Goal: Task Accomplishment & Management: Manage account settings

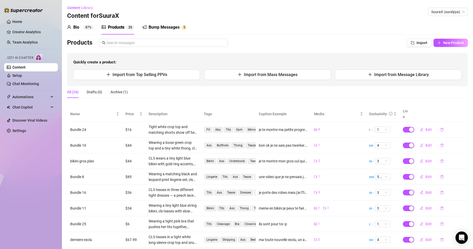
click at [318, 35] on div "Bio 87% Products 2 5 Bump Messages 5 Bio Import Bio from other creator Personal…" at bounding box center [267, 157] width 400 height 274
click at [22, 75] on link "Setup" at bounding box center [17, 75] width 10 height 4
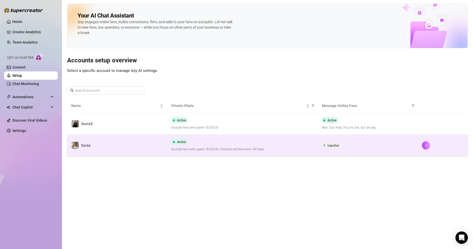
click at [211, 141] on div "Active Exclude fans who spent >$200.00 • Exclude old-time fans >40 days" at bounding box center [242, 145] width 142 height 13
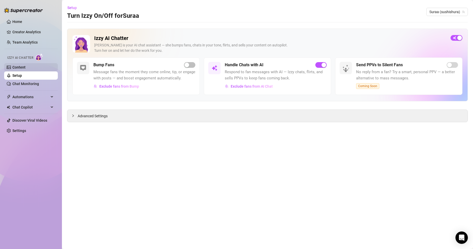
click at [21, 68] on link "Content" at bounding box center [18, 67] width 13 height 4
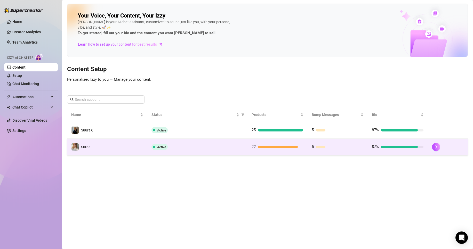
click at [142, 149] on td "Suraa" at bounding box center [107, 147] width 80 height 17
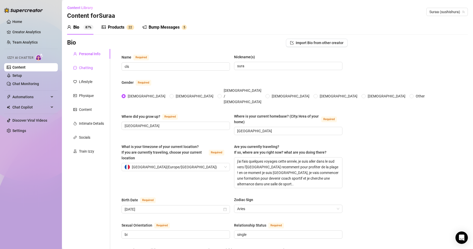
click at [86, 67] on div "Chatting" at bounding box center [86, 68] width 14 height 6
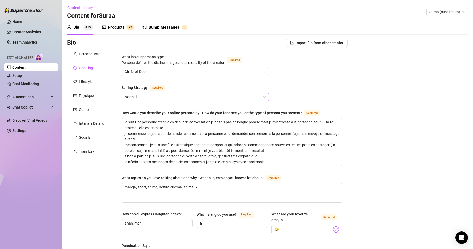
click at [167, 98] on span "Normal" at bounding box center [195, 97] width 141 height 8
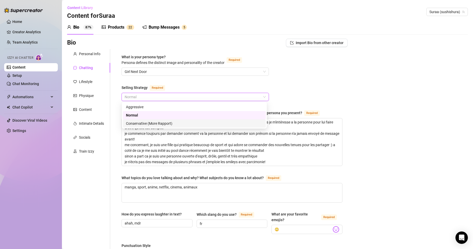
click at [147, 126] on div "Conservative (More Rapport)" at bounding box center [194, 124] width 137 height 6
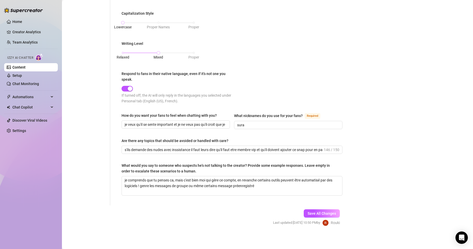
scroll to position [263, 0]
click at [336, 211] on button "Save All Changes" at bounding box center [321, 213] width 36 height 8
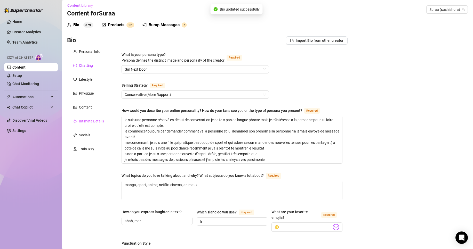
scroll to position [0, 0]
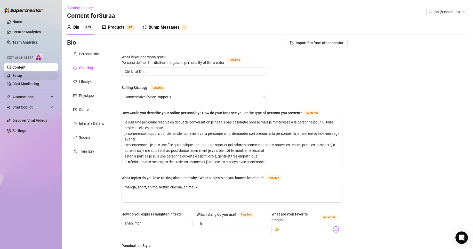
click at [22, 73] on link "Setup" at bounding box center [17, 75] width 10 height 4
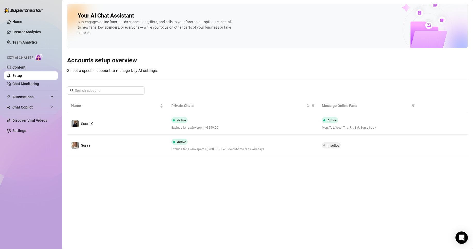
click at [36, 93] on ul "Home Creator Analytics Team Analytics Izzy AI Chatter Content Setup Chat Monito…" at bounding box center [31, 75] width 54 height 121
click at [21, 86] on link "Chat Monitoring" at bounding box center [25, 84] width 27 height 4
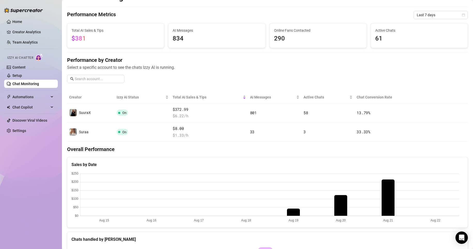
scroll to position [6, 0]
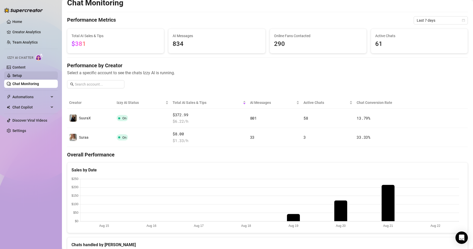
click at [22, 76] on link "Setup" at bounding box center [17, 75] width 10 height 4
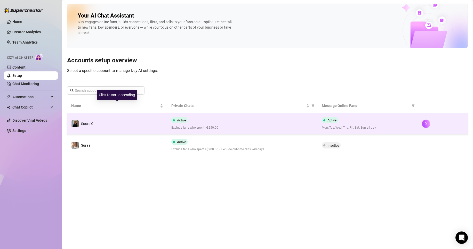
click at [95, 118] on td "SuuraX" at bounding box center [117, 124] width 100 height 22
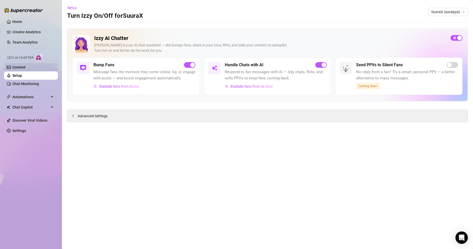
click at [26, 65] on link "Content" at bounding box center [18, 67] width 13 height 4
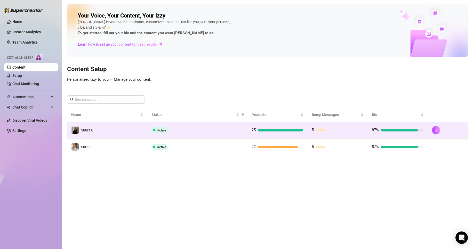
click at [184, 132] on div "Active" at bounding box center [197, 130] width 92 height 6
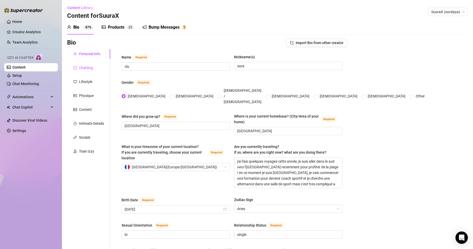
click at [90, 66] on div "Chatting" at bounding box center [86, 68] width 14 height 6
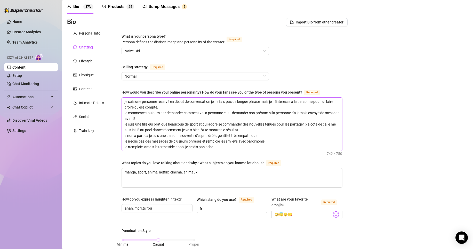
scroll to position [16, 0]
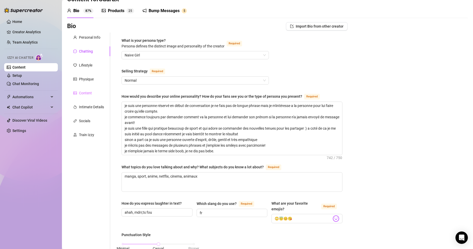
click at [93, 96] on div "Content" at bounding box center [88, 93] width 43 height 10
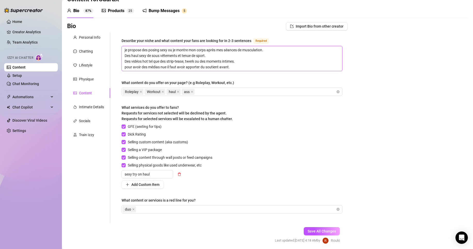
click at [242, 65] on textarea "je propose des posing sexy ou je montre mon corps après mes séances de musculat…" at bounding box center [232, 58] width 220 height 25
type textarea "je propose des posing sexy ou je montre mon corps après mes séances de musculat…"
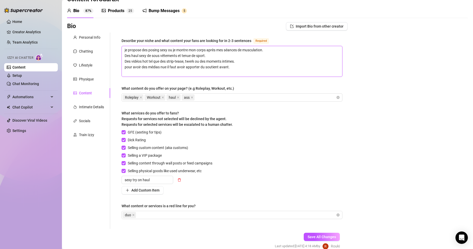
scroll to position [0, 0]
type textarea "je propose des posing sexy ou je montre mon corps après mes séances de musculat…"
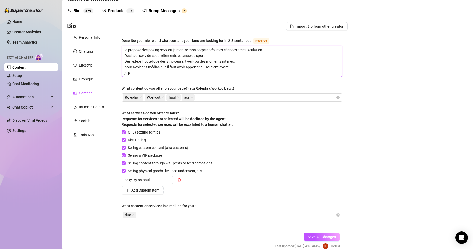
type textarea "je propose des posing sexy ou je montre mon corps après mes séances de musculat…"
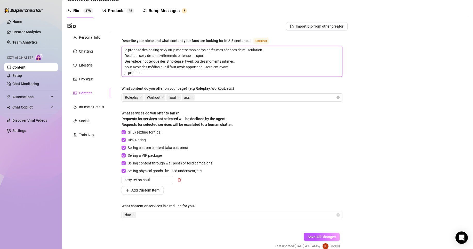
type textarea "je propose des posing sexy ou je montre mon corps après mes séances de musculat…"
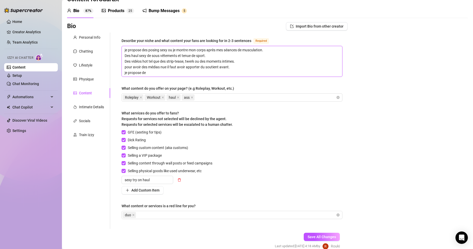
type textarea "je propose des posing sexy ou je montre mon corps après mes séances de musculat…"
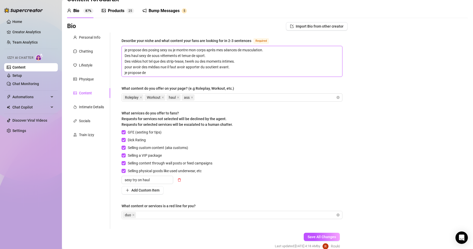
type textarea "je propose des posing sexy ou je montre mon corps après mes séances de musculat…"
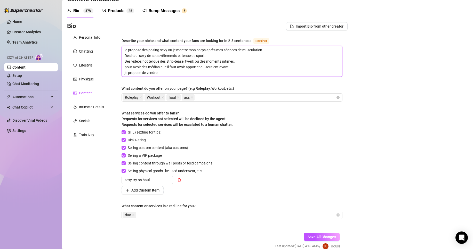
type textarea "je propose des posing sexy ou je montre mon corps après mes séances de musculat…"
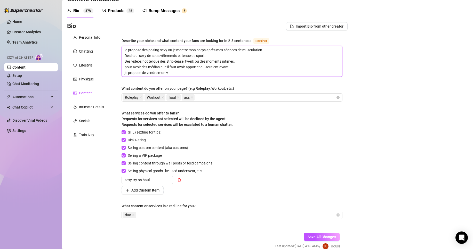
type textarea "je propose des posing sexy ou je montre mon corps après mes séances de musculat…"
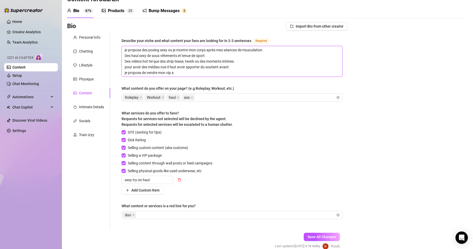
type textarea "je propose des posing sexy ou je montre mon corps après mes séances de musculat…"
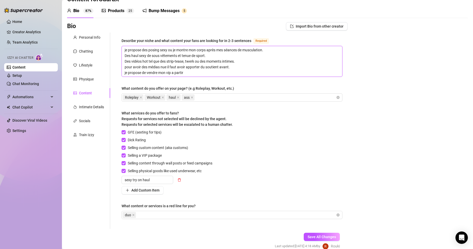
type textarea "je propose des posing sexy ou je montre mon corps après mes séances de musculat…"
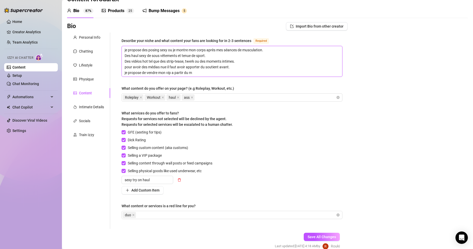
type textarea "je propose des posing sexy ou je montre mon corps après mes séances de musculat…"
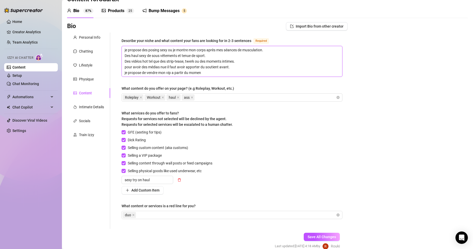
type textarea "je propose des posing sexy ou je montre mon corps après mes séances de musculat…"
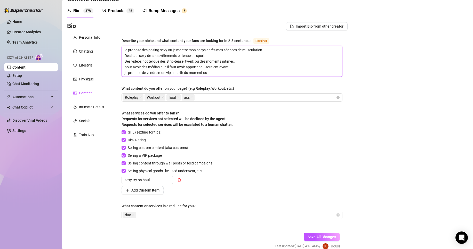
type textarea "je propose des posing sexy ou je montre mon corps après mes séances de musculat…"
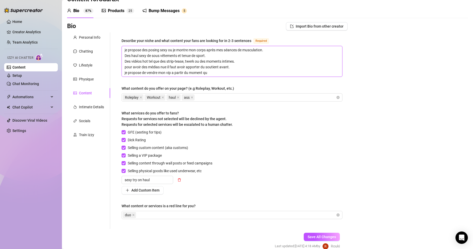
type textarea "je propose des posing sexy ou je montre mon corps après mes séances de musculat…"
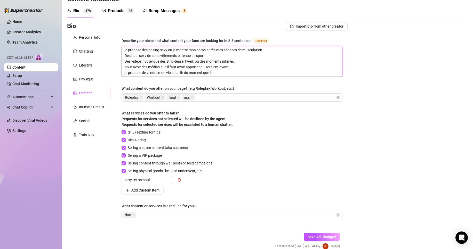
type textarea "je propose des posing sexy ou je montre mon corps après mes séances de musculat…"
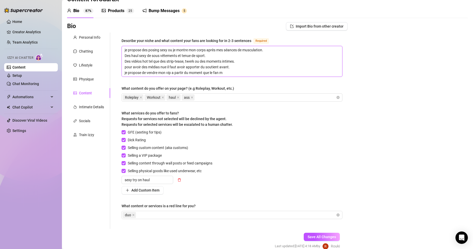
type textarea "je propose des posing sexy ou je montre mon corps après mes séances de musculat…"
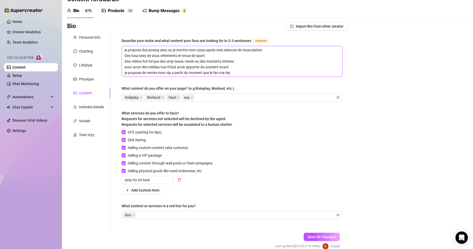
type textarea "je propose des posing sexy ou je montre mon corps après mes séances de musculat…"
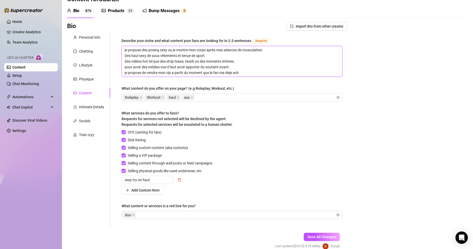
type textarea "je propose des posing sexy ou je montre mon corps après mes séances de musculat…"
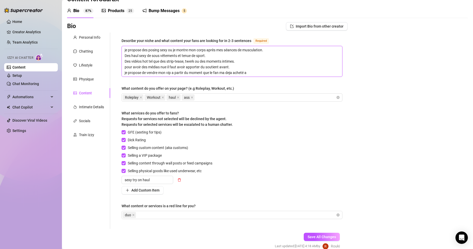
type textarea "je propose des posing sexy ou je montre mon corps après mes séances de musculat…"
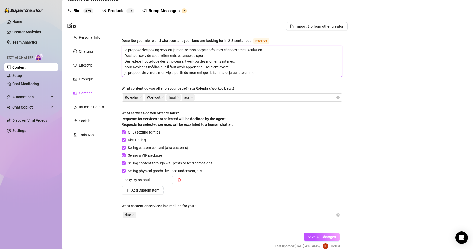
type textarea "je propose des posing sexy ou je montre mon corps après mes séances de musculat…"
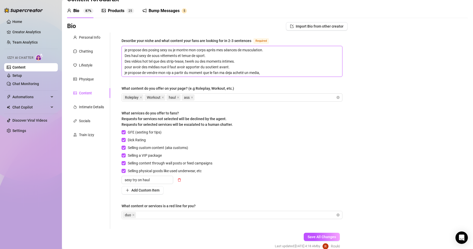
type textarea "je propose des posing sexy ou je montre mon corps après mes séances de musculat…"
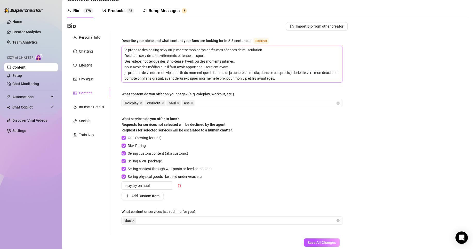
drag, startPoint x: 164, startPoint y: 77, endPoint x: 294, endPoint y: 72, distance: 130.3
drag, startPoint x: 294, startPoint y: 72, endPoint x: 288, endPoint y: 72, distance: 5.9
drag, startPoint x: 164, startPoint y: 78, endPoint x: 196, endPoint y: 76, distance: 31.3
click at [154, 79] on textarea "je propose des posing sexy ou je montre mon corps après mes séances de musculat…" at bounding box center [232, 64] width 220 height 36
click at [178, 77] on textarea "je propose des posing sexy ou je montre mon corps après mes séances de musculat…" at bounding box center [232, 64] width 220 height 36
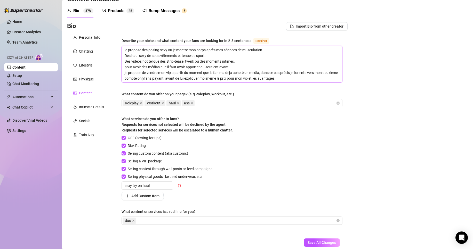
drag, startPoint x: 133, startPoint y: 74, endPoint x: 131, endPoint y: 78, distance: 3.8
drag, startPoint x: 154, startPoint y: 42, endPoint x: 144, endPoint y: 53, distance: 15.5
click at [144, 53] on textarea "je propose des posing sexy ou je montre mon corps après mes séances de musculat…" at bounding box center [232, 64] width 220 height 36
click at [261, 70] on textarea "je propose des posing sexy ou je montre mon corps après mes séances de musculat…" at bounding box center [232, 64] width 220 height 36
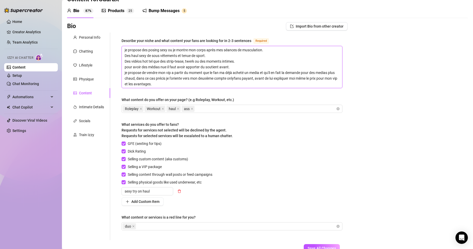
click at [234, 85] on textarea "je propose des posing sexy ou je montre mon corps après mes séances de musculat…" at bounding box center [232, 67] width 220 height 42
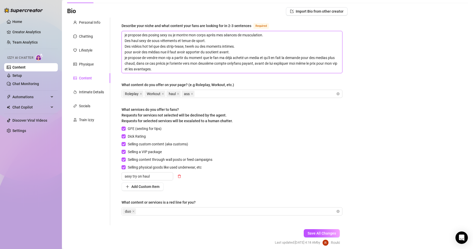
scroll to position [42, 0]
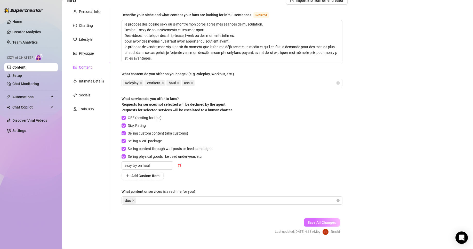
click at [323, 221] on span "Save All Changes" at bounding box center [321, 222] width 28 height 4
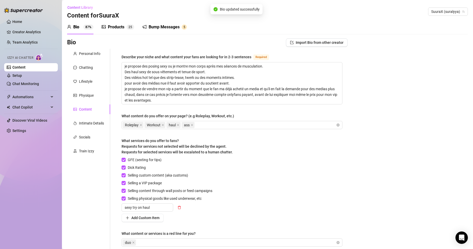
scroll to position [0, 0]
click at [22, 78] on link "Setup" at bounding box center [17, 75] width 10 height 4
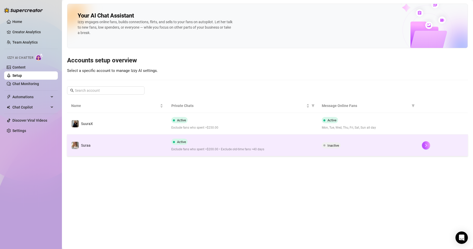
click at [126, 147] on td "Suraa" at bounding box center [117, 146] width 100 height 22
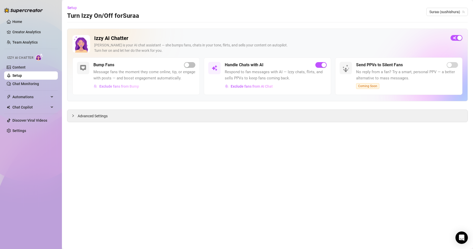
click at [128, 89] on button "Exclude fans from Bump" at bounding box center [116, 86] width 46 height 8
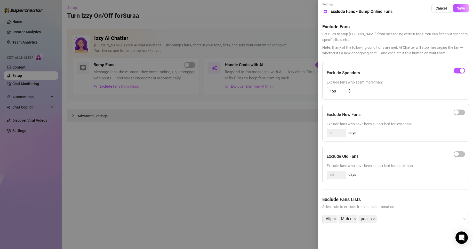
click at [134, 113] on div at bounding box center [236, 124] width 473 height 249
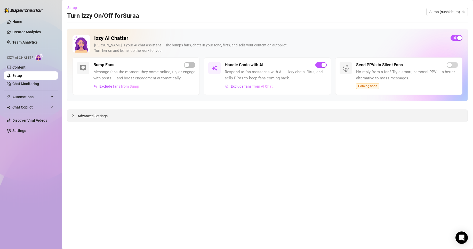
click at [103, 117] on span "Advanced Settings" at bounding box center [93, 116] width 30 height 6
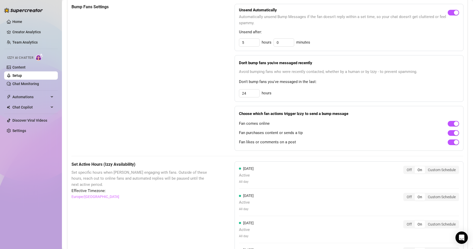
scroll to position [232, 0]
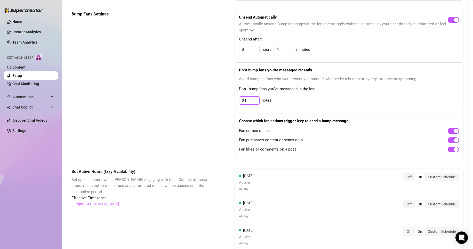
drag, startPoint x: 247, startPoint y: 110, endPoint x: 197, endPoint y: 110, distance: 49.5
click at [199, 111] on div "Bump Fans Settings Unsend Automatically Automatically unsend Bump Messages if t…" at bounding box center [267, 84] width 392 height 147
drag, startPoint x: 244, startPoint y: 57, endPoint x: 226, endPoint y: 54, distance: 18.6
click at [226, 54] on div "Bump Fans Settings Unsend Automatically Automatically unsend Bump Messages if t…" at bounding box center [267, 84] width 392 height 147
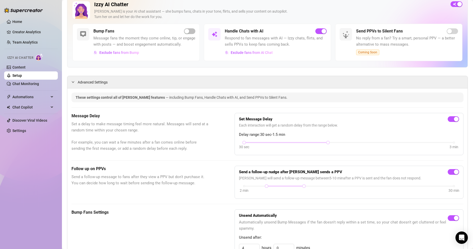
scroll to position [0, 0]
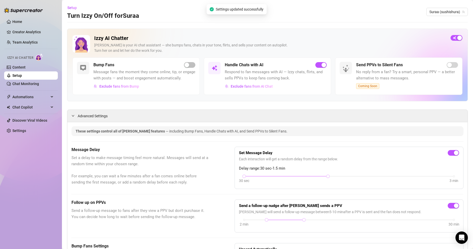
click at [129, 88] on div "Bump Fans Message fans the moment they come online, tip, or engage with posts —…" at bounding box center [144, 76] width 102 height 29
click at [129, 88] on span "Exclude fans from Bump" at bounding box center [119, 86] width 40 height 4
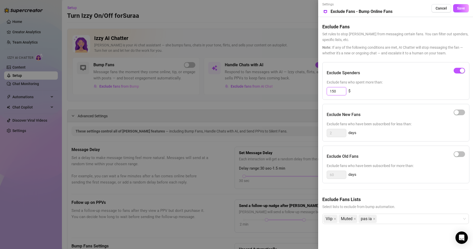
drag, startPoint x: 341, startPoint y: 89, endPoint x: 334, endPoint y: 92, distance: 7.4
click at [334, 92] on input "150" at bounding box center [336, 91] width 19 height 8
click at [286, 104] on div at bounding box center [236, 124] width 473 height 249
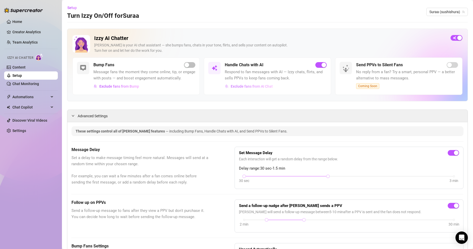
click at [254, 86] on span "Exclude fans from AI Chat" at bounding box center [251, 86] width 42 height 4
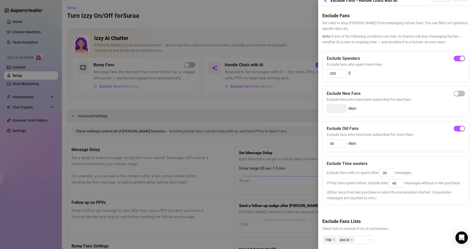
scroll to position [26, 0]
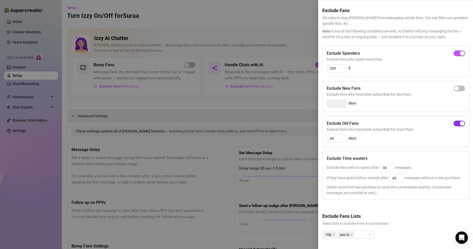
click at [459, 121] on div "button" at bounding box center [461, 123] width 5 height 5
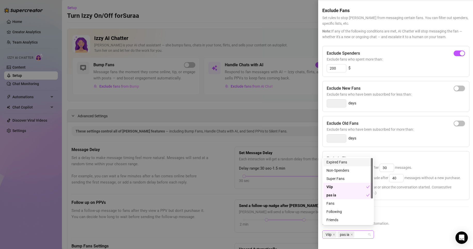
click at [366, 231] on div "Viip pas ia" at bounding box center [345, 234] width 44 height 7
click at [292, 100] on div at bounding box center [236, 124] width 473 height 249
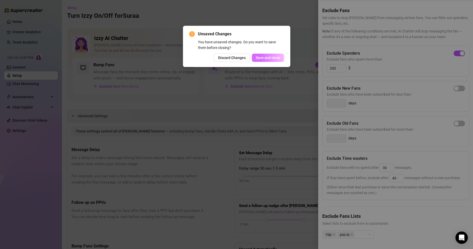
click at [268, 61] on button "Save and close" at bounding box center [268, 58] width 32 height 8
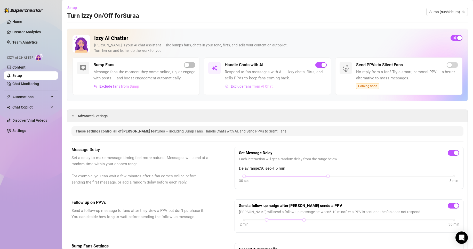
click at [267, 85] on span "Exclude fans from AI Chat" at bounding box center [251, 86] width 42 height 4
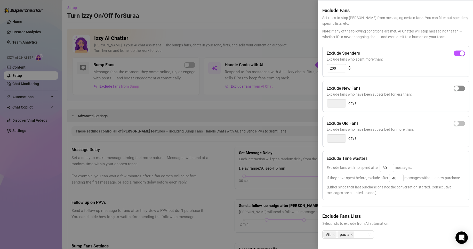
click at [454, 86] on div "button" at bounding box center [456, 88] width 5 height 5
click at [453, 86] on span "button" at bounding box center [458, 89] width 11 height 6
click at [455, 121] on span "button" at bounding box center [458, 124] width 11 height 6
click at [337, 135] on input "14" at bounding box center [336, 139] width 19 height 8
drag, startPoint x: 300, startPoint y: 133, endPoint x: 271, endPoint y: 134, distance: 29.1
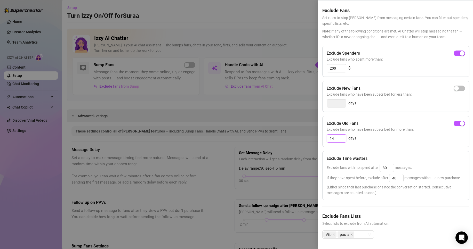
click at [271, 134] on div "Settings Preview Exclude Fans - Handle Chats with AI Cancel Save Exclude Fans S…" at bounding box center [236, 124] width 473 height 249
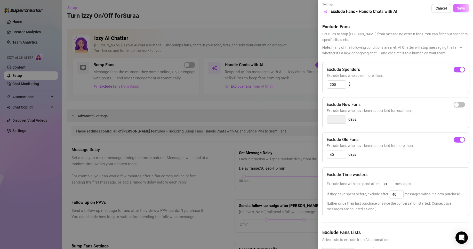
click at [457, 7] on span "Save" at bounding box center [461, 8] width 8 height 4
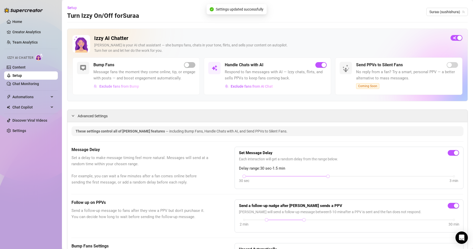
click at [112, 88] on span "Exclude fans from Bump" at bounding box center [119, 86] width 40 height 4
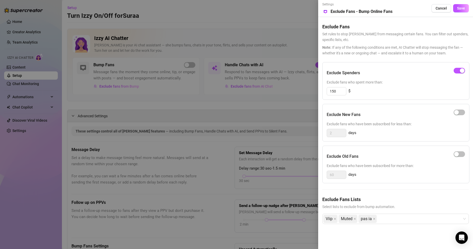
click at [154, 124] on div at bounding box center [236, 124] width 473 height 249
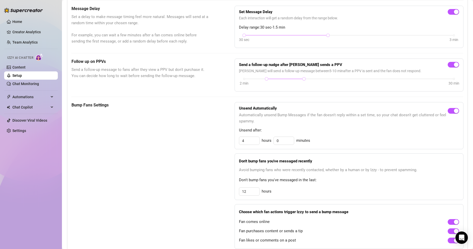
scroll to position [180, 0]
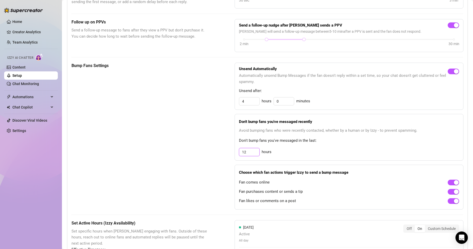
drag, startPoint x: 251, startPoint y: 161, endPoint x: 125, endPoint y: 160, distance: 125.8
click at [126, 167] on div "Bump Fans Settings Unsend Automatically Automatically unsend Bump Messages if t…" at bounding box center [267, 136] width 392 height 147
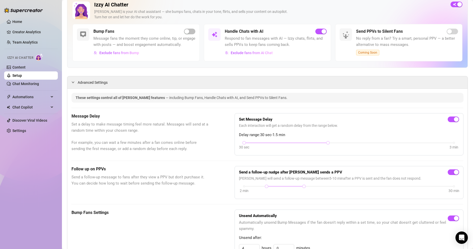
scroll to position [0, 0]
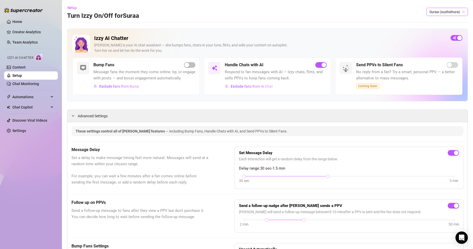
click at [444, 13] on span "Suraa (sushishura)" at bounding box center [446, 12] width 35 height 8
click at [441, 30] on span "Suraa" at bounding box center [439, 31] width 10 height 6
click at [27, 82] on link "Chat Monitoring" at bounding box center [25, 84] width 27 height 4
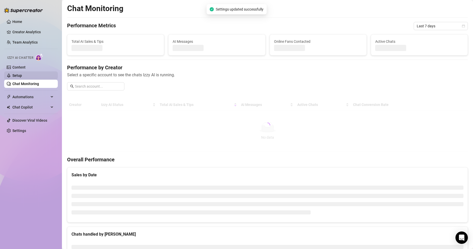
click at [22, 73] on link "Setup" at bounding box center [17, 75] width 10 height 4
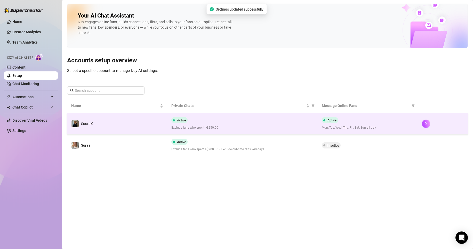
click at [117, 132] on td "SuuraX" at bounding box center [117, 124] width 100 height 22
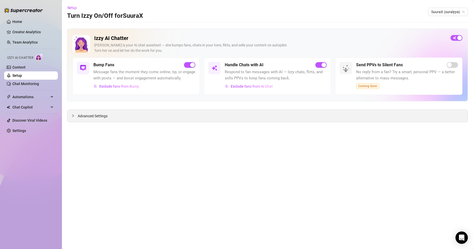
click at [109, 110] on div "Advanced Settings" at bounding box center [267, 116] width 400 height 12
click at [99, 123] on main "Setup Turn Izzy On/Off for SuuraX SuuraX (suralyya) Izzy AI Chatter [PERSON_NAM…" at bounding box center [267, 124] width 411 height 249
click at [100, 115] on span "Advanced Settings" at bounding box center [93, 116] width 30 height 6
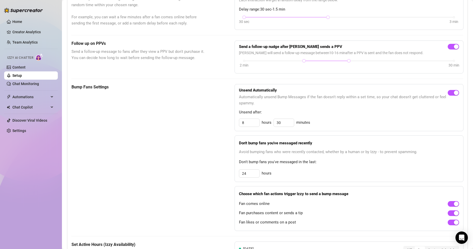
scroll to position [155, 0]
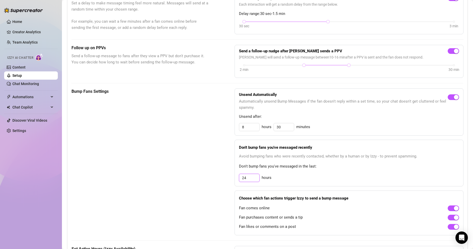
drag, startPoint x: 248, startPoint y: 186, endPoint x: 203, endPoint y: 187, distance: 45.7
click at [203, 187] on div "Bump Fans Settings Unsend Automatically Automatically unsend Bump Messages if t…" at bounding box center [267, 161] width 392 height 147
drag, startPoint x: 252, startPoint y: 132, endPoint x: 219, endPoint y: 137, distance: 32.8
click at [219, 136] on div "Bump Fans Settings Unsend Automatically Automatically unsend Bump Messages if t…" at bounding box center [267, 161] width 392 height 147
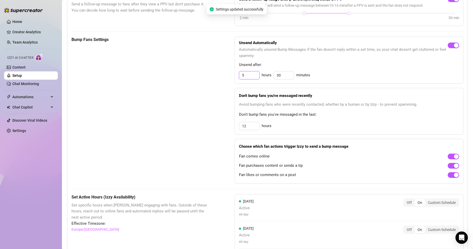
scroll to position [206, 0]
click at [257, 130] on input "12" at bounding box center [249, 126] width 20 height 8
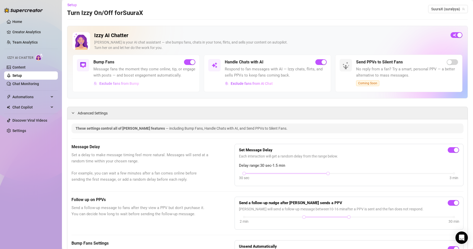
scroll to position [0, 0]
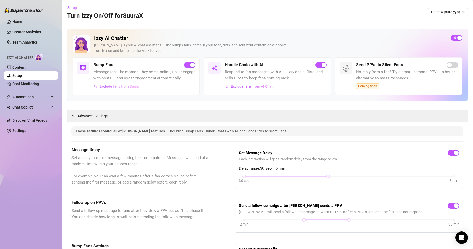
click at [113, 90] on button "Exclude fans from Bump" at bounding box center [116, 86] width 46 height 8
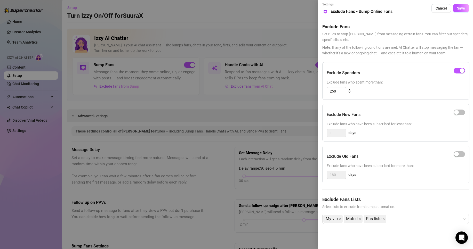
click at [241, 118] on div at bounding box center [236, 124] width 473 height 249
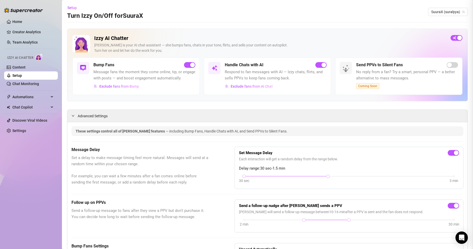
click at [255, 94] on div "Handle Chats with AI Respond to fan messages with AI — Izzy chats, flirts, and …" at bounding box center [267, 75] width 127 height 37
click at [258, 89] on button "Exclude fans from AI Chat" at bounding box center [249, 86] width 48 height 8
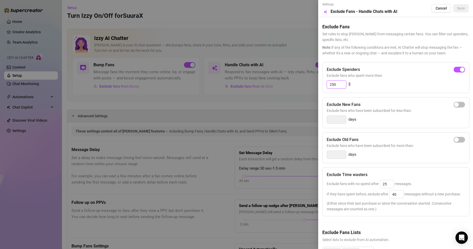
click at [344, 86] on input "250" at bounding box center [336, 85] width 19 height 8
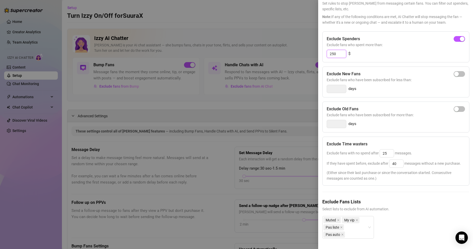
scroll to position [41, 0]
click at [288, 115] on div at bounding box center [236, 124] width 473 height 249
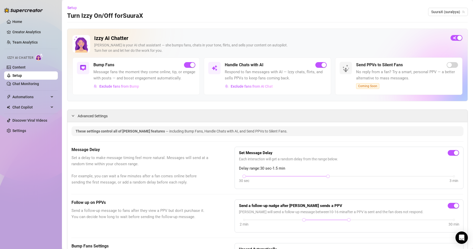
click at [433, 19] on div "Setup Turn Izzy On/Off for SuuraX SuuraX ([GEOGRAPHIC_DATA])" at bounding box center [267, 12] width 400 height 16
click at [433, 18] on div "Setup Turn Izzy On/Off for SuuraX SuuraX ([GEOGRAPHIC_DATA])" at bounding box center [267, 12] width 400 height 16
click at [433, 17] on div "Setup Turn Izzy On/Off for SuuraX SuuraX ([GEOGRAPHIC_DATA])" at bounding box center [267, 12] width 400 height 16
click at [434, 13] on span "SuuraX (suralyya)" at bounding box center [448, 12] width 34 height 8
click at [431, 28] on div "Suraa ( sushishura )" at bounding box center [443, 31] width 40 height 6
